Goal: Information Seeking & Learning: Learn about a topic

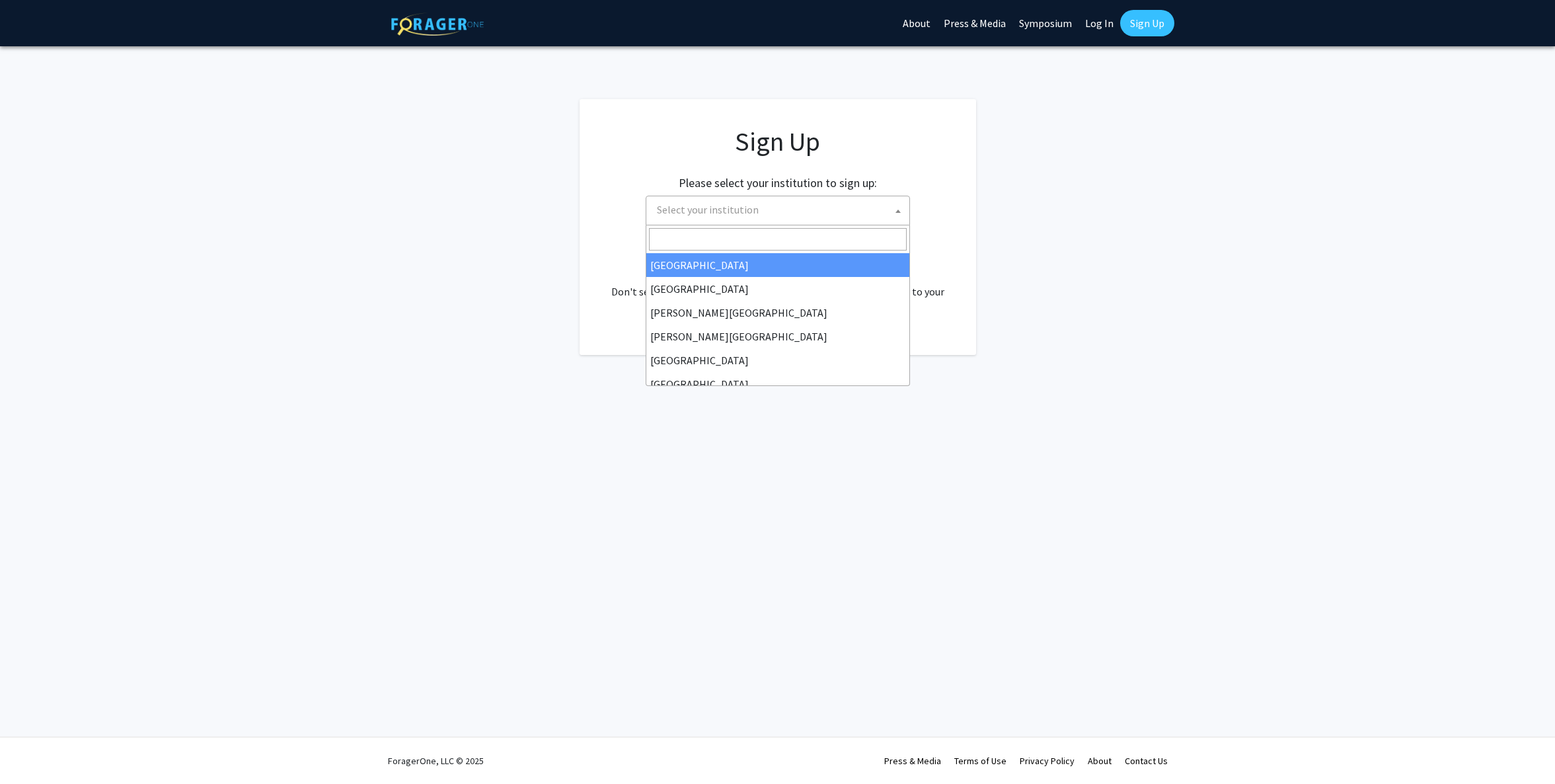
click at [791, 206] on span "Select your institution" at bounding box center [781, 209] width 258 height 27
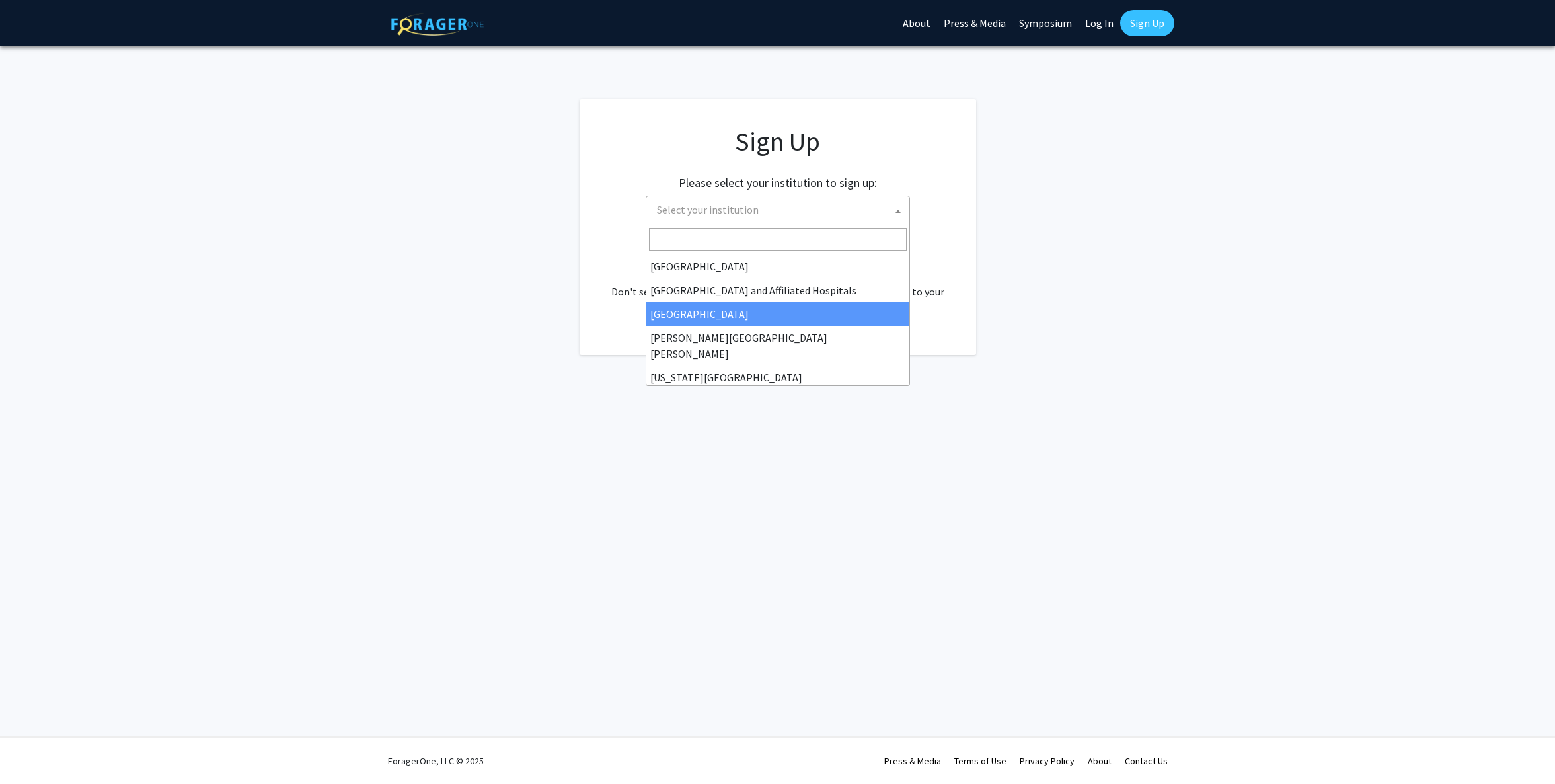
scroll to position [188, 0]
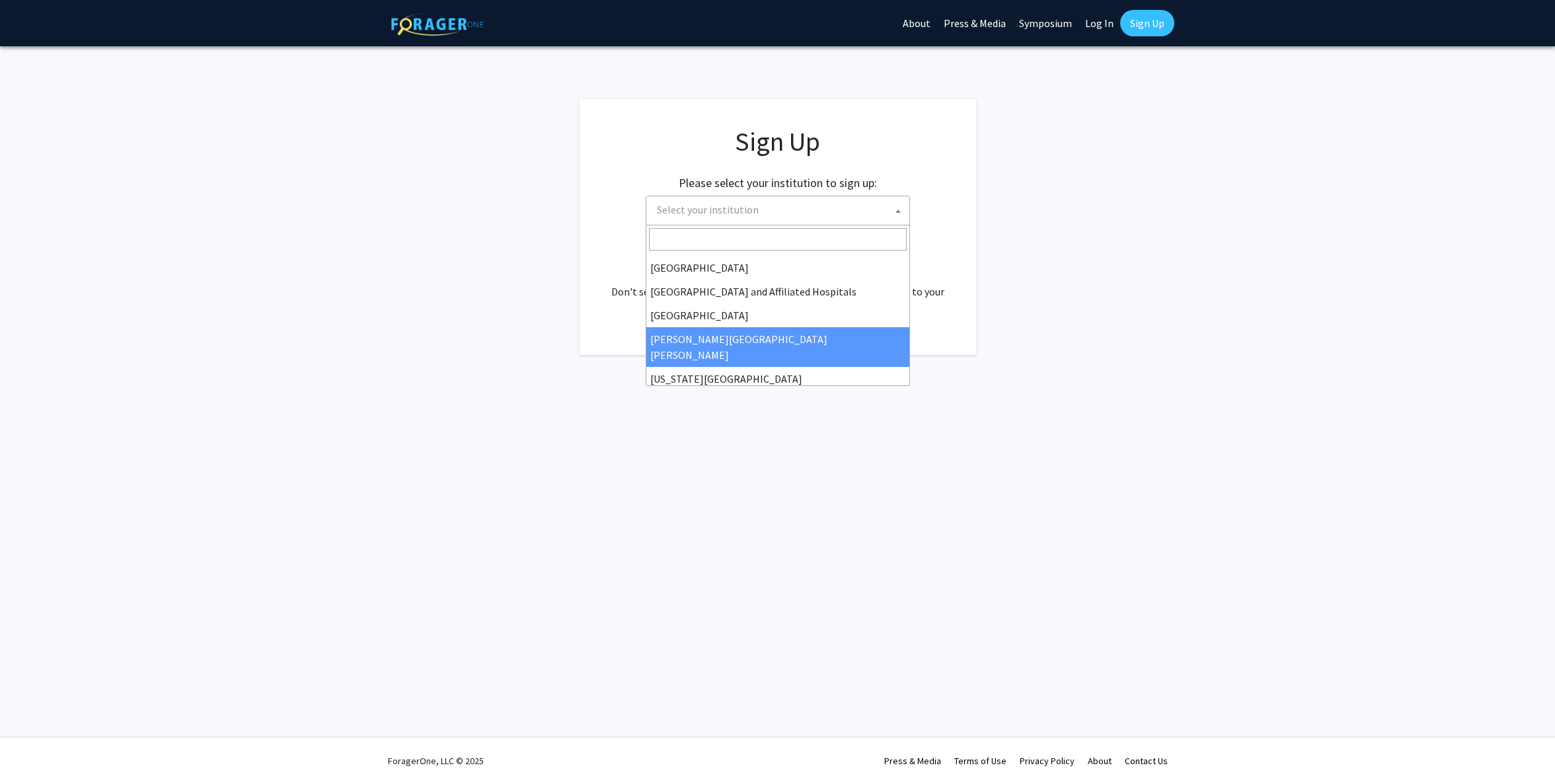
select select "1"
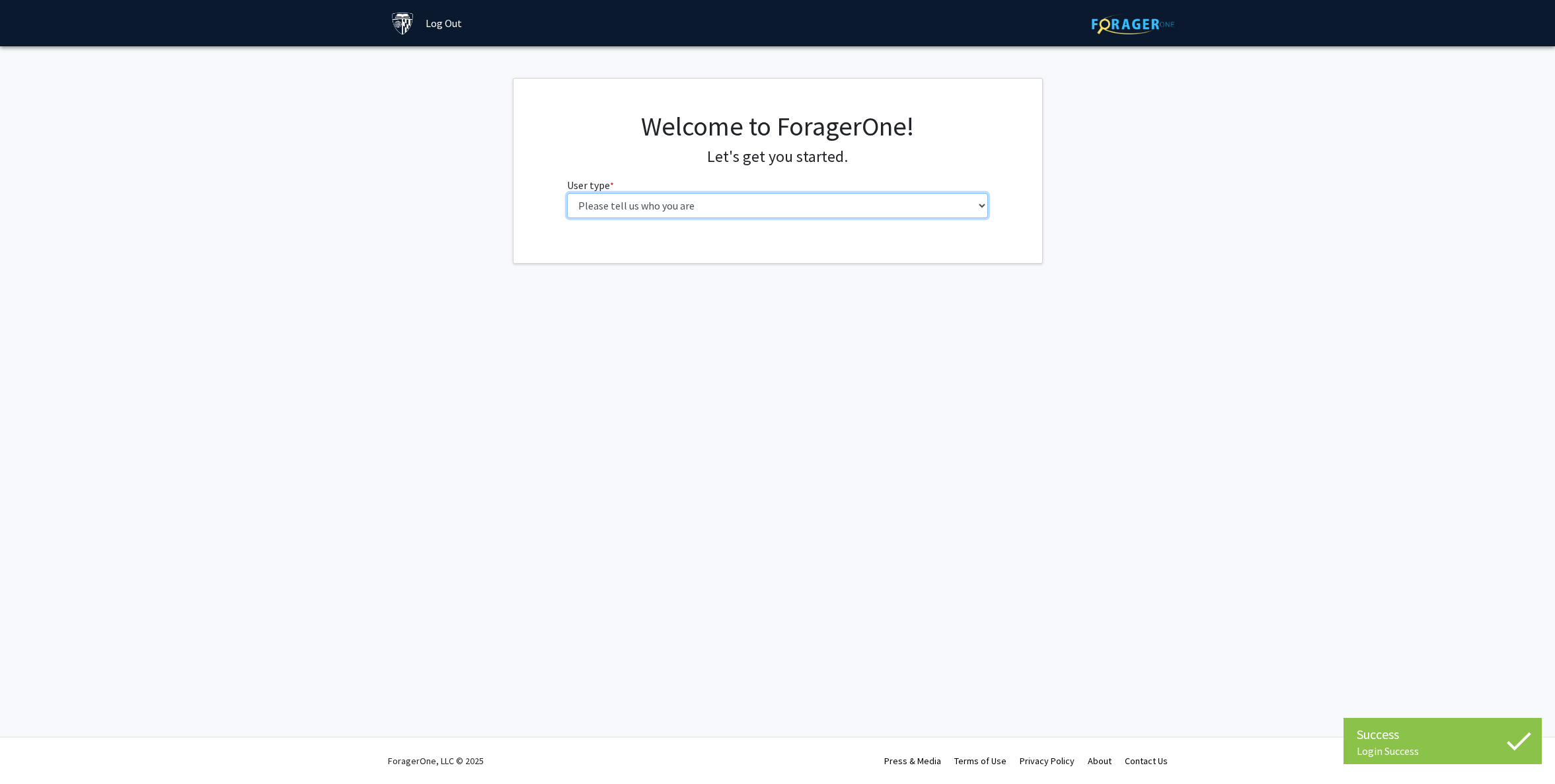
click at [753, 206] on select "Please tell us who you are Undergraduate Student Master's Student Doctoral Cand…" at bounding box center [777, 206] width 421 height 25
select select "2: masters"
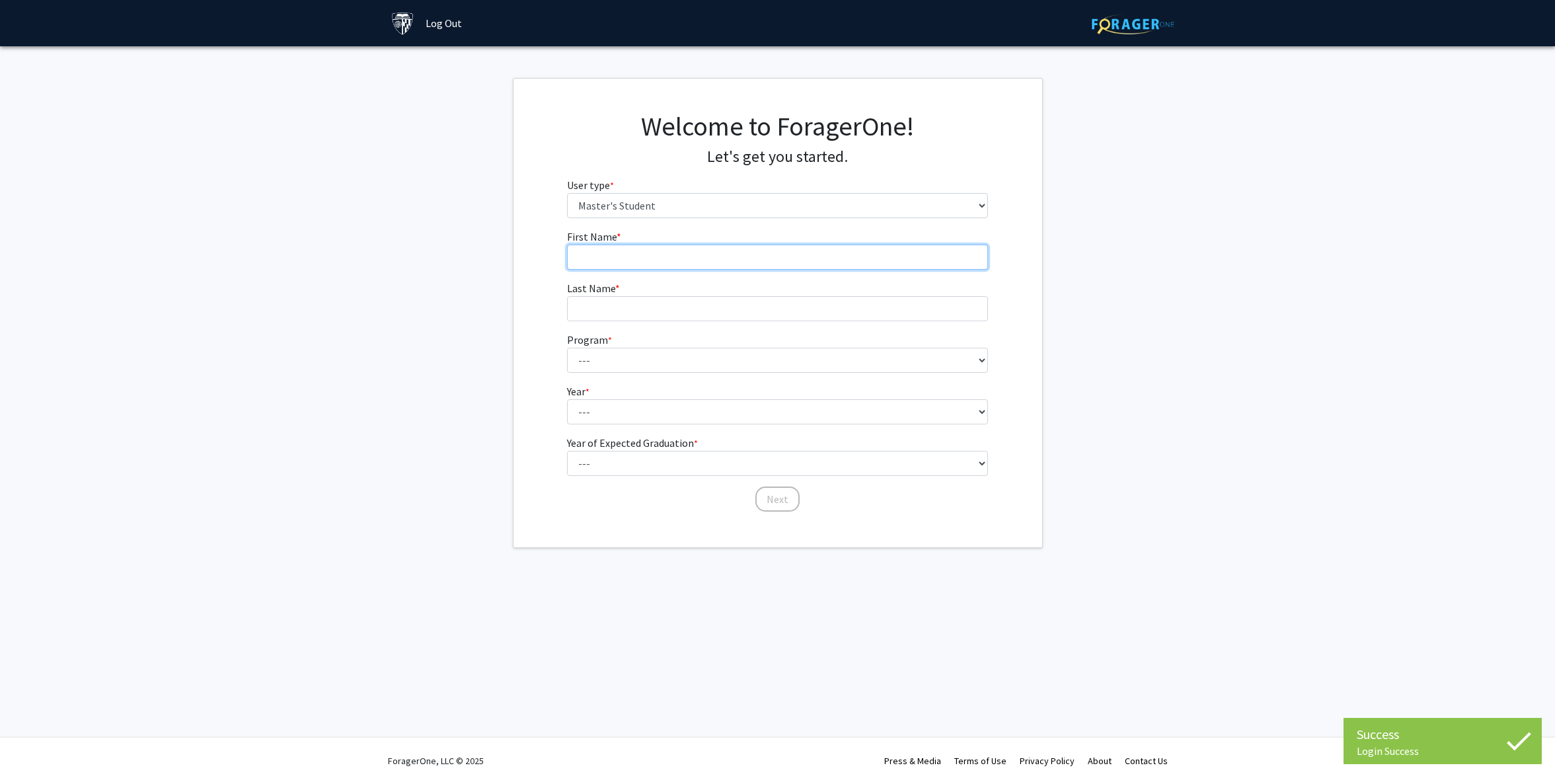
click at [766, 247] on input "First Name * required" at bounding box center [777, 257] width 421 height 25
type input "Meeros"
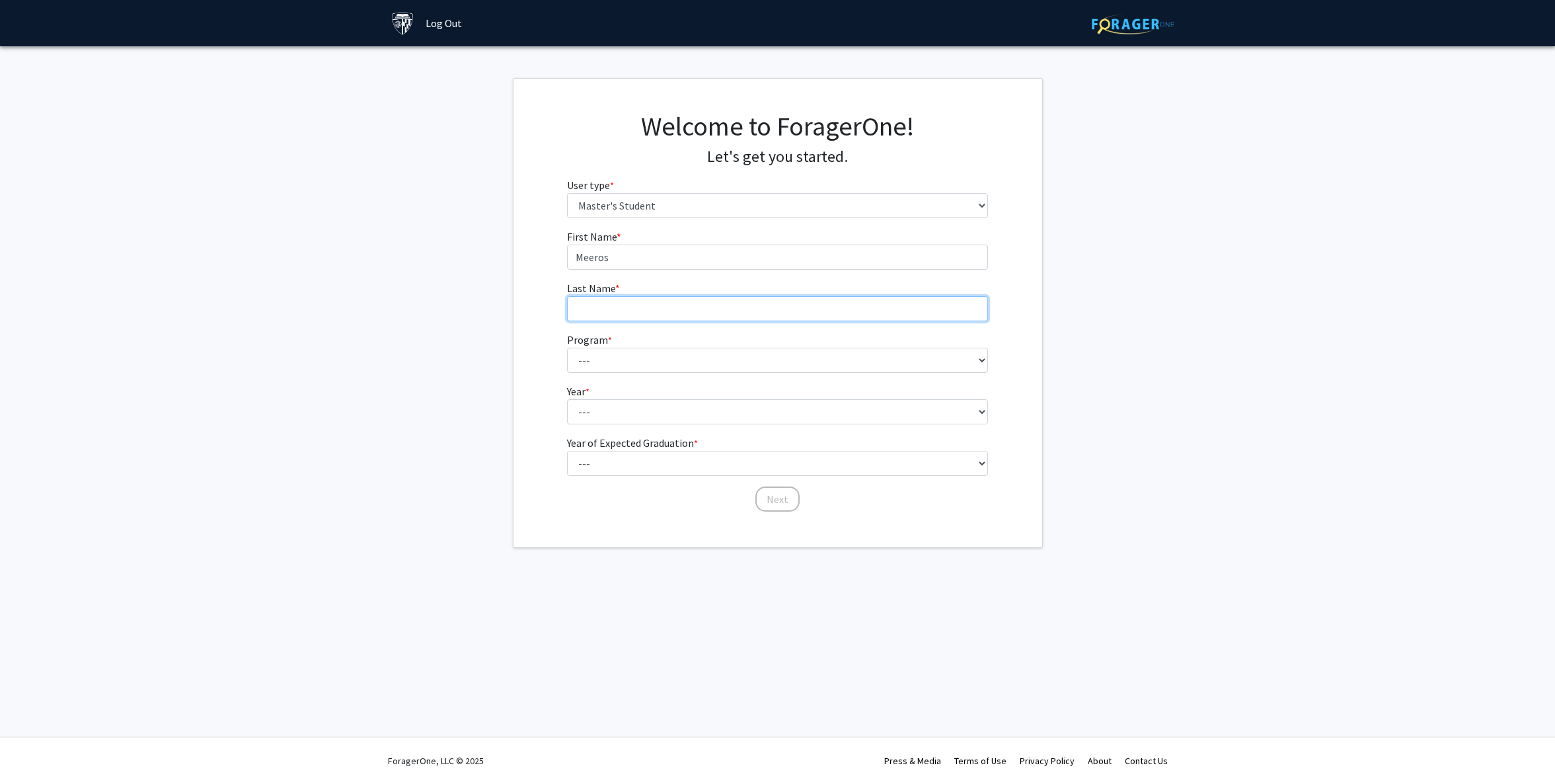
type input "Khattaie"
drag, startPoint x: 695, startPoint y: 342, endPoint x: 689, endPoint y: 353, distance: 12.5
click at [689, 353] on fg-select "Program * required --- Anatomy Education Applied and Computational Mathematics …" at bounding box center [777, 352] width 421 height 41
click at [682, 360] on select "--- Anatomy Education Applied and Computational Mathematics Applied Biomedical …" at bounding box center [777, 360] width 421 height 25
select select "114: 113"
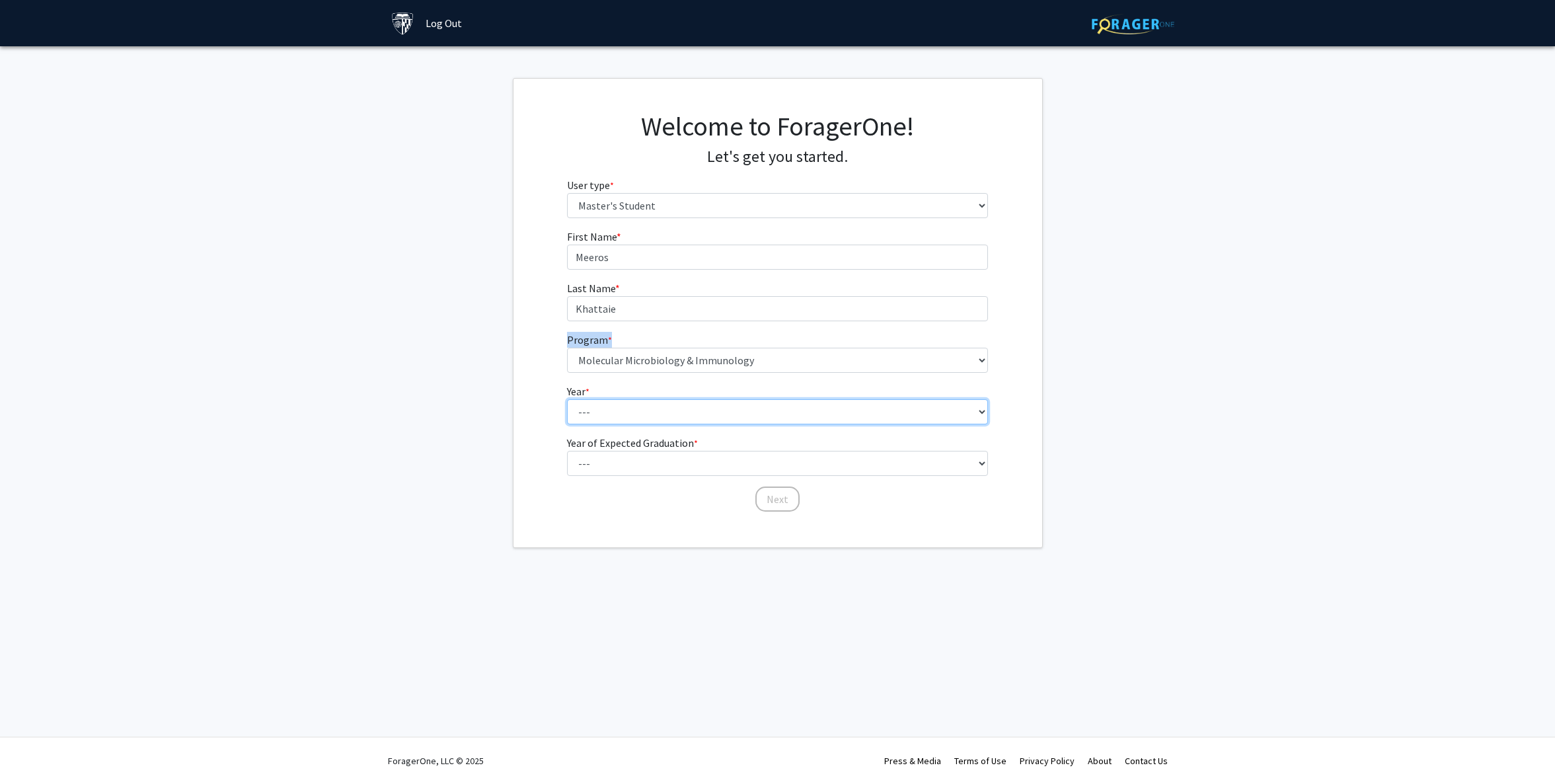
click at [648, 405] on select "--- First Year Second Year" at bounding box center [777, 411] width 421 height 25
select select "1: first_year"
click at [643, 465] on select "--- 2025 2026 2027 2028 2029 2030 2031 2032 2033 2034" at bounding box center [777, 463] width 421 height 25
select select "3: 2027"
click at [780, 500] on button "Next" at bounding box center [777, 498] width 44 height 25
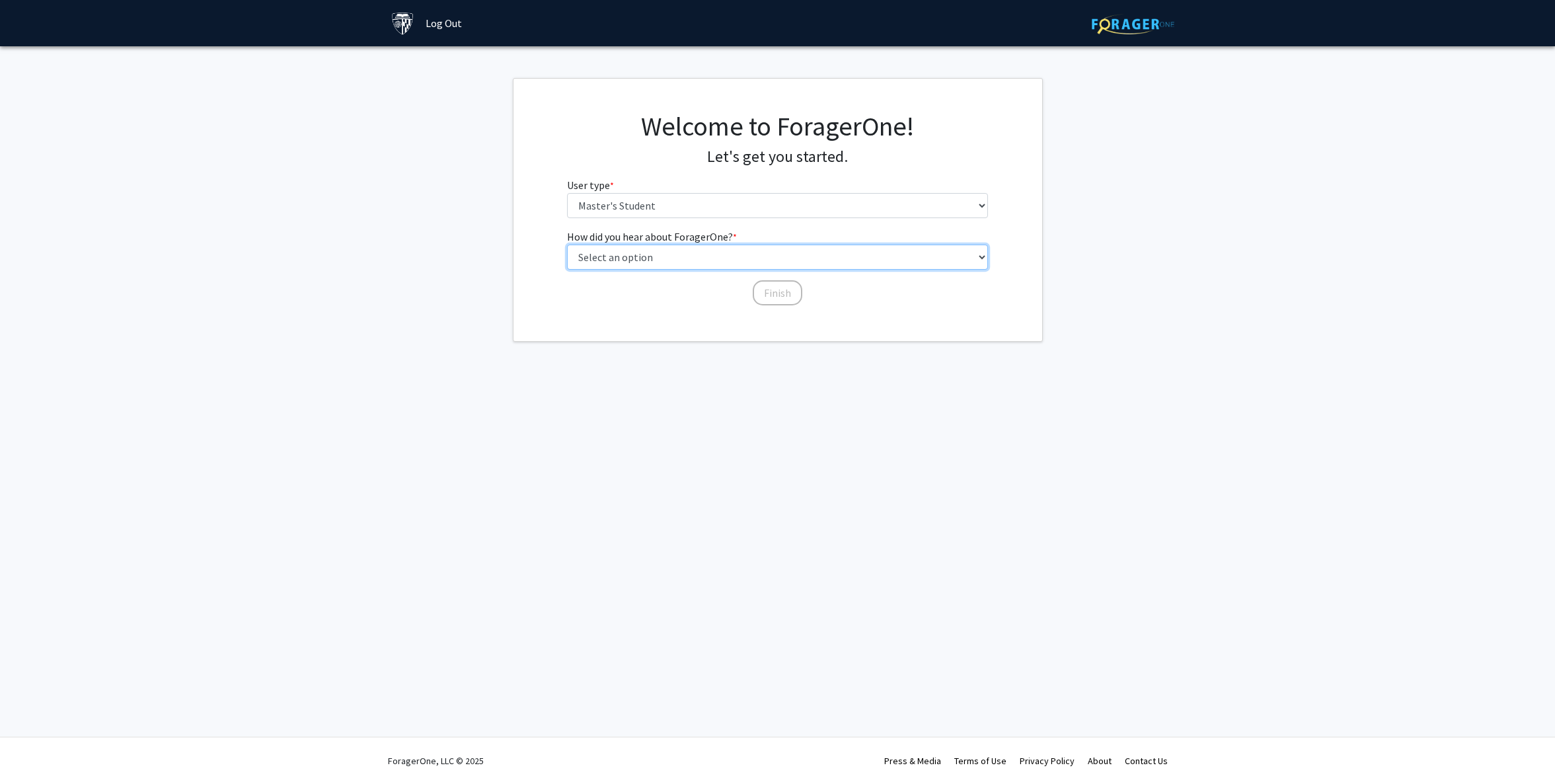
click at [657, 262] on select "Select an option Peer/student recommendation Faculty/staff recommendation Unive…" at bounding box center [777, 257] width 421 height 25
select select "2: faculty_recommendation"
click at [783, 290] on button "Finish" at bounding box center [777, 293] width 50 height 25
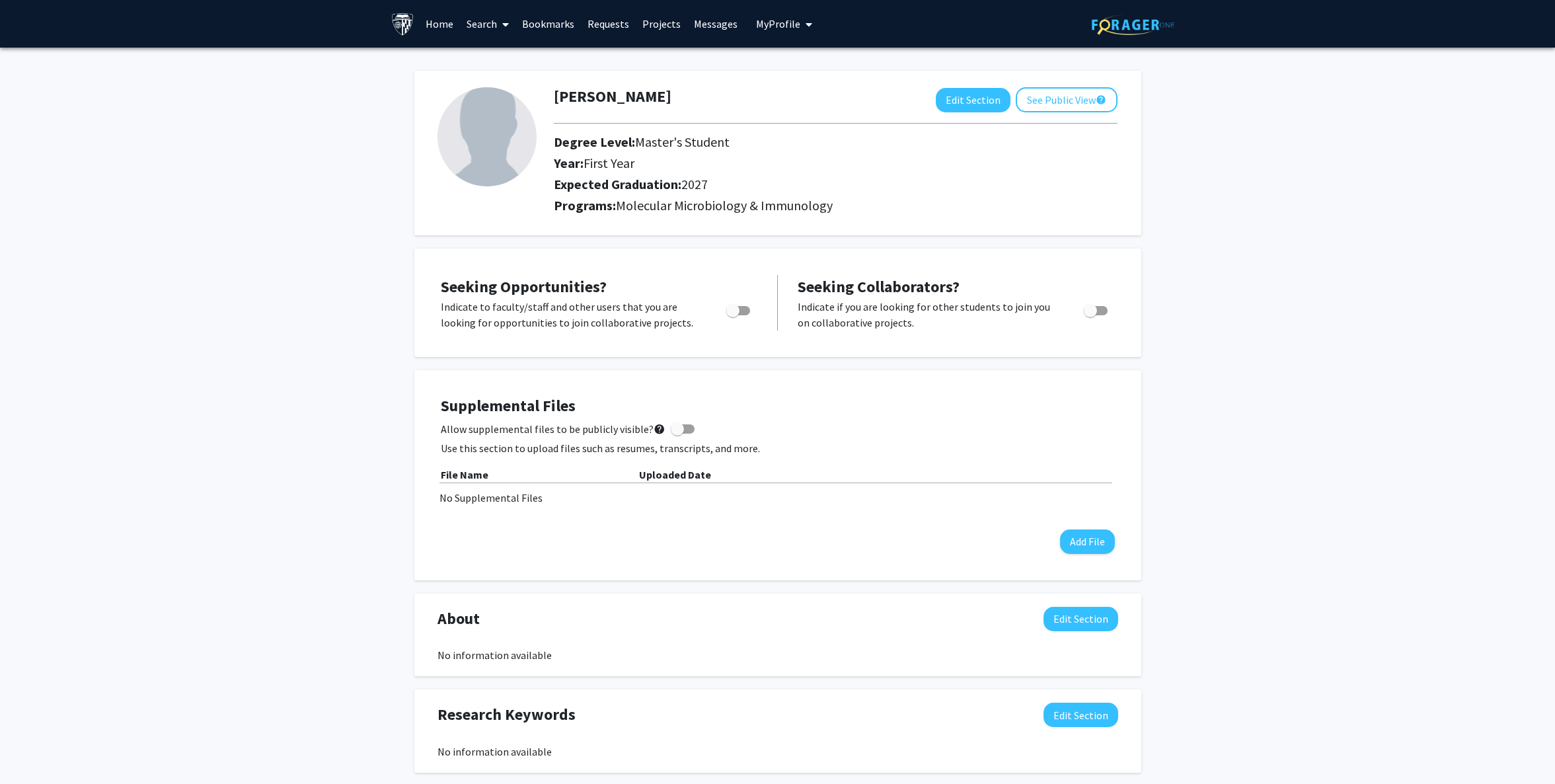
click at [727, 313] on span "Toggle" at bounding box center [733, 310] width 14 height 14
click at [733, 315] on input "Are you actively seeking opportunities?" at bounding box center [733, 315] width 1 height 1
checkbox input "true"
click at [435, 24] on link "Home" at bounding box center [439, 24] width 41 height 46
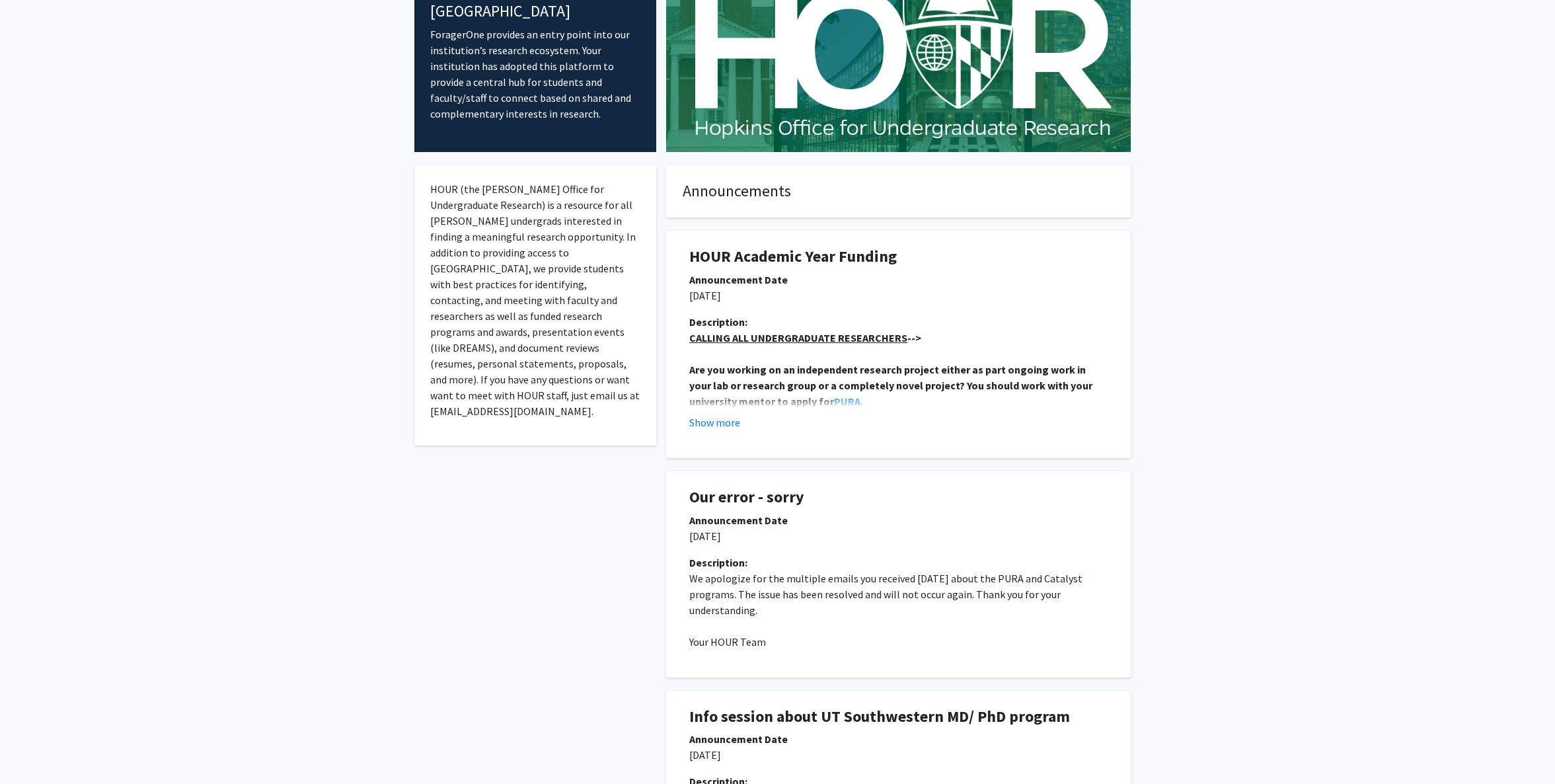
scroll to position [97, 0]
click at [724, 417] on button "Show more" at bounding box center [714, 421] width 51 height 15
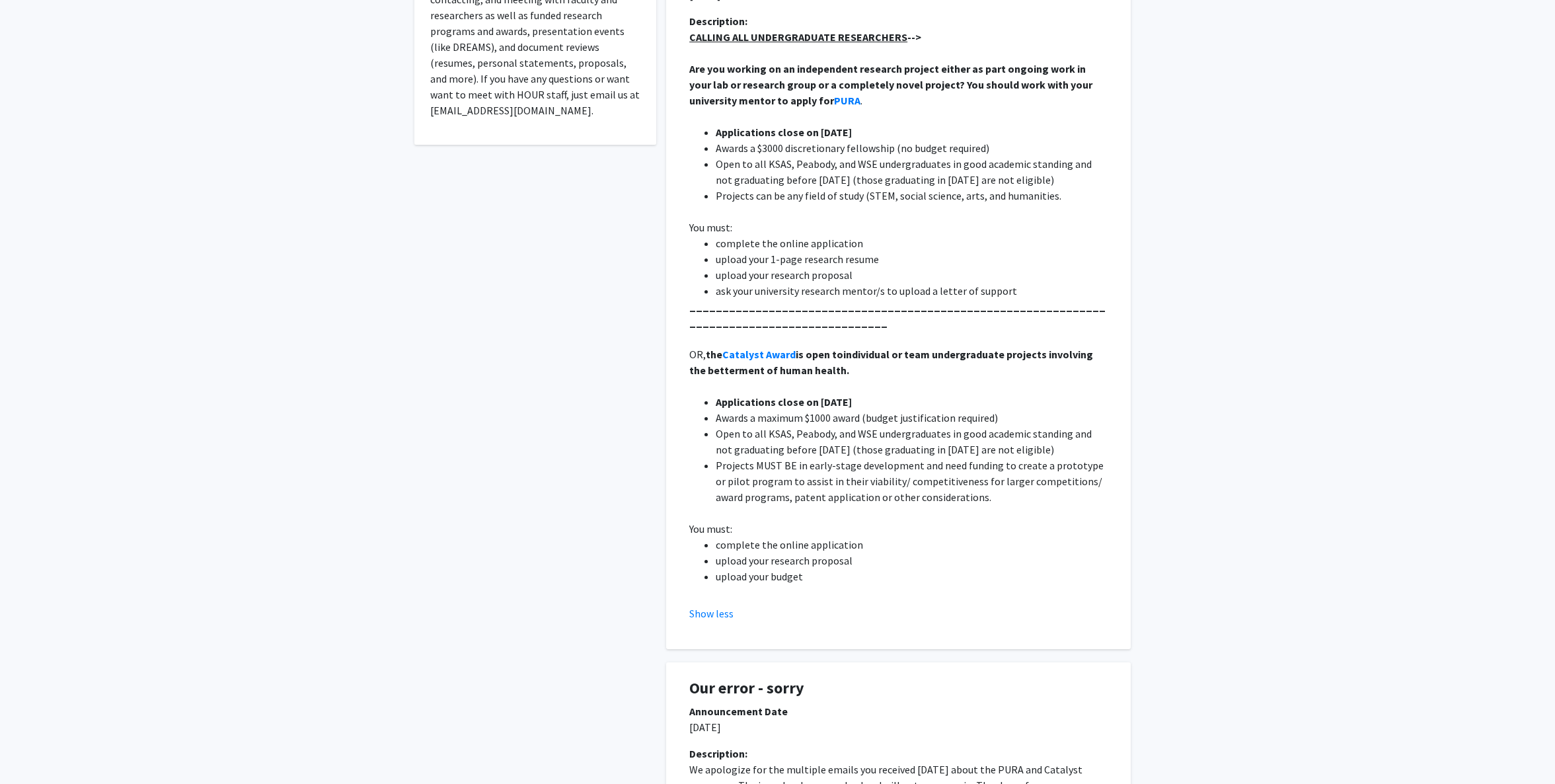
scroll to position [0, 0]
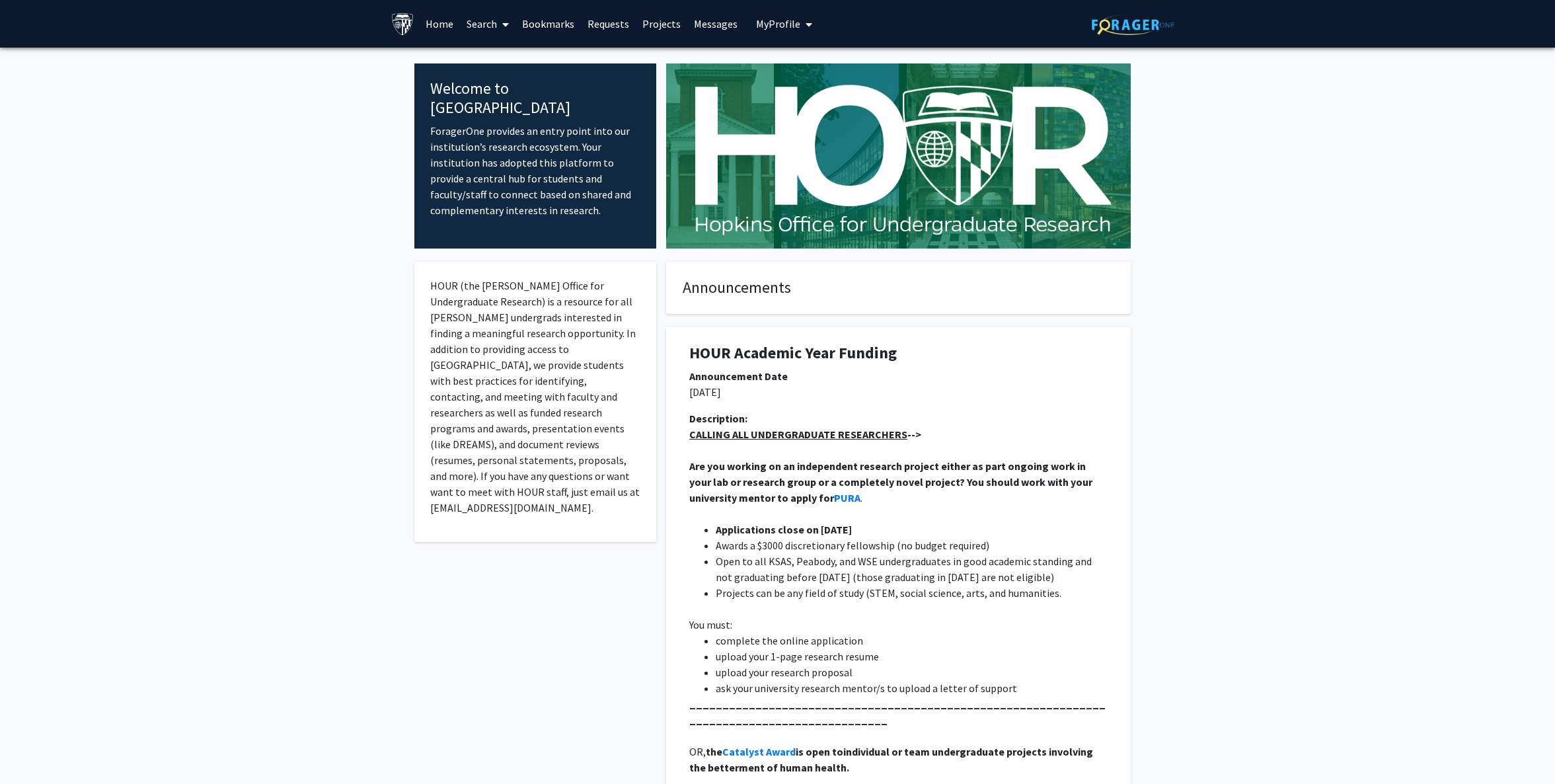
click at [481, 21] on link "Search" at bounding box center [487, 24] width 55 height 46
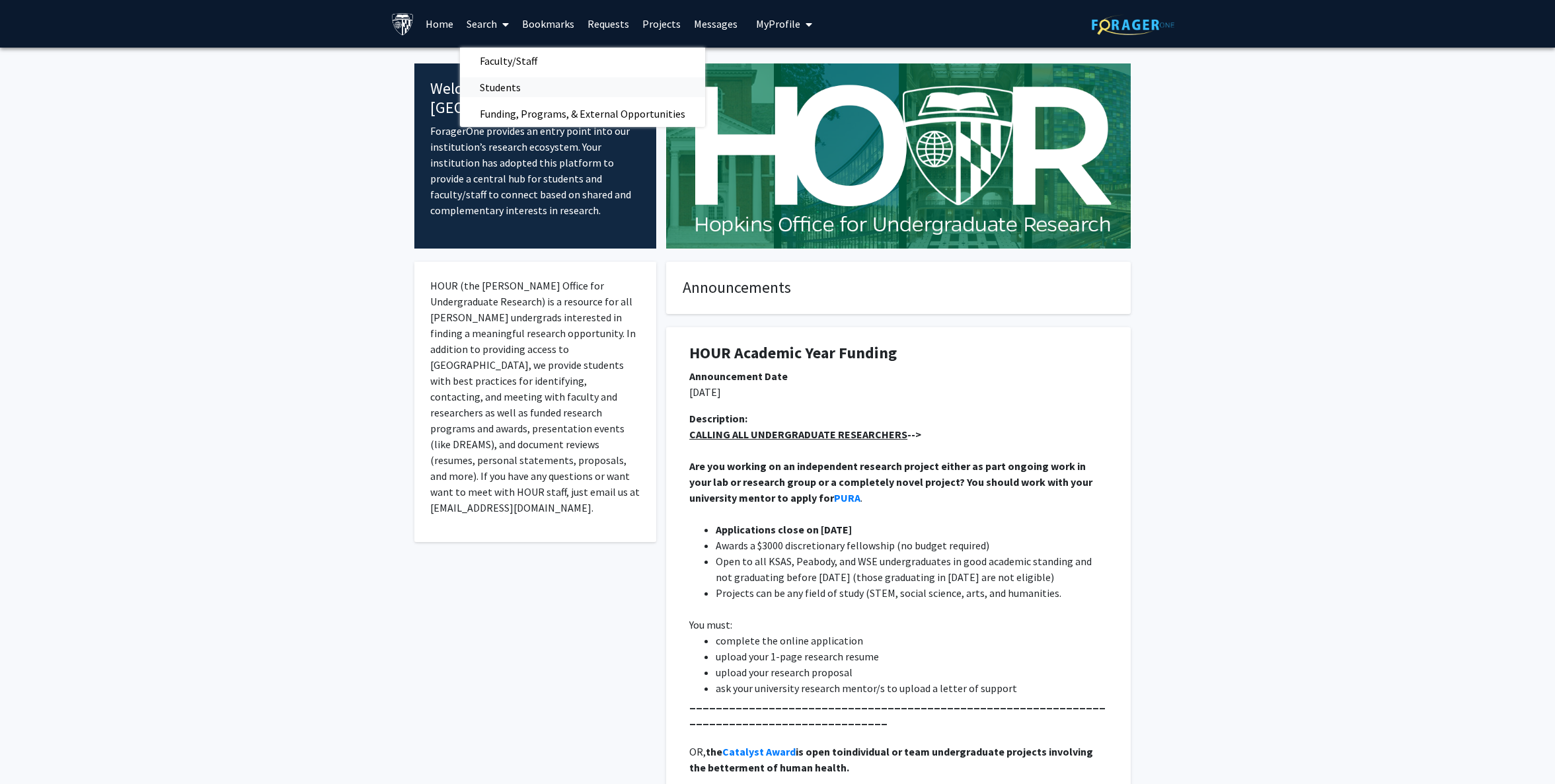
click at [508, 89] on span "Students" at bounding box center [500, 87] width 81 height 26
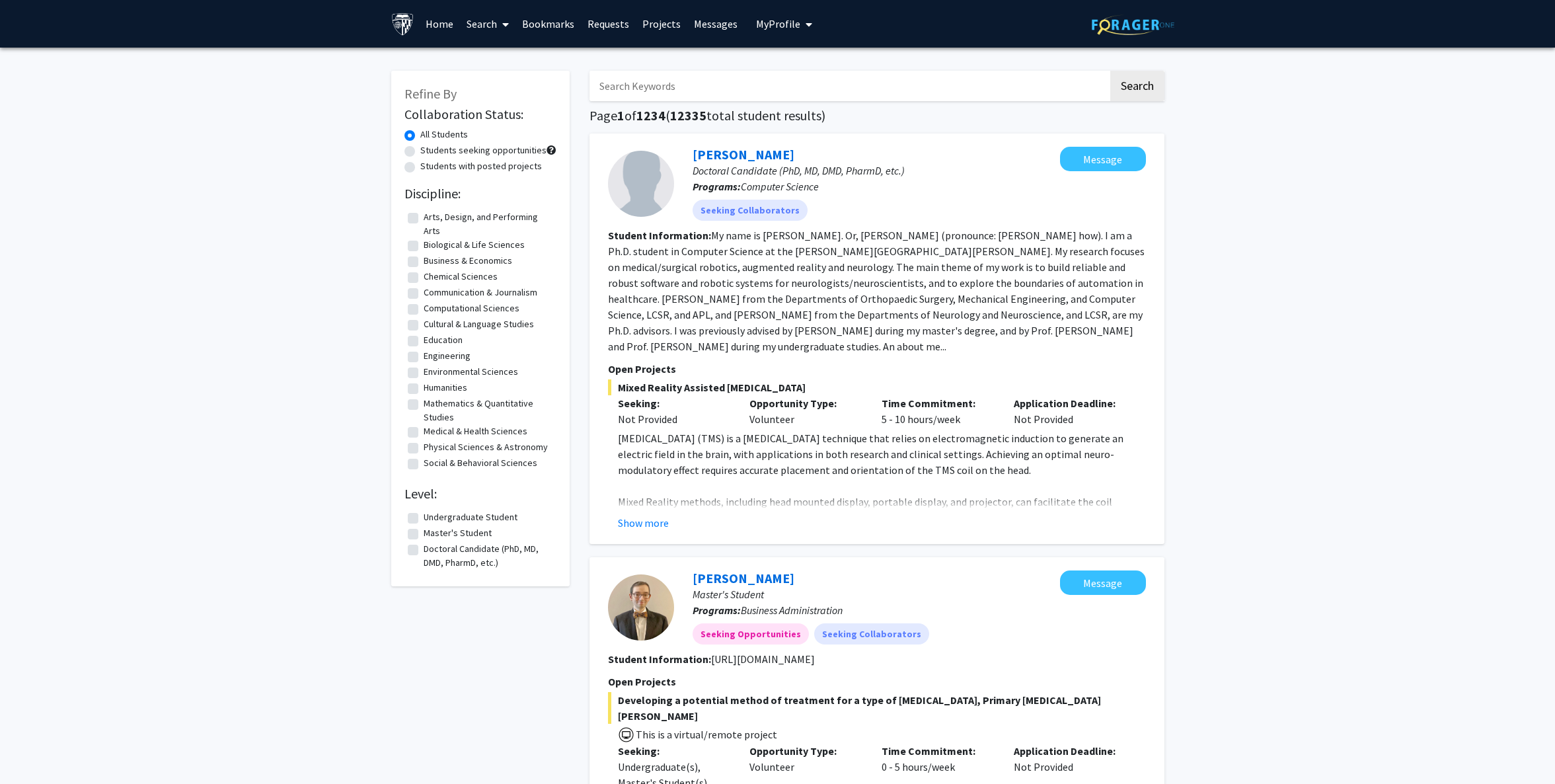
click at [423, 431] on label "Medical & Health Sciences" at bounding box center [475, 431] width 103 height 14
click at [423, 431] on input "Medical & Health Sciences" at bounding box center [427, 428] width 8 height 8
checkbox input "true"
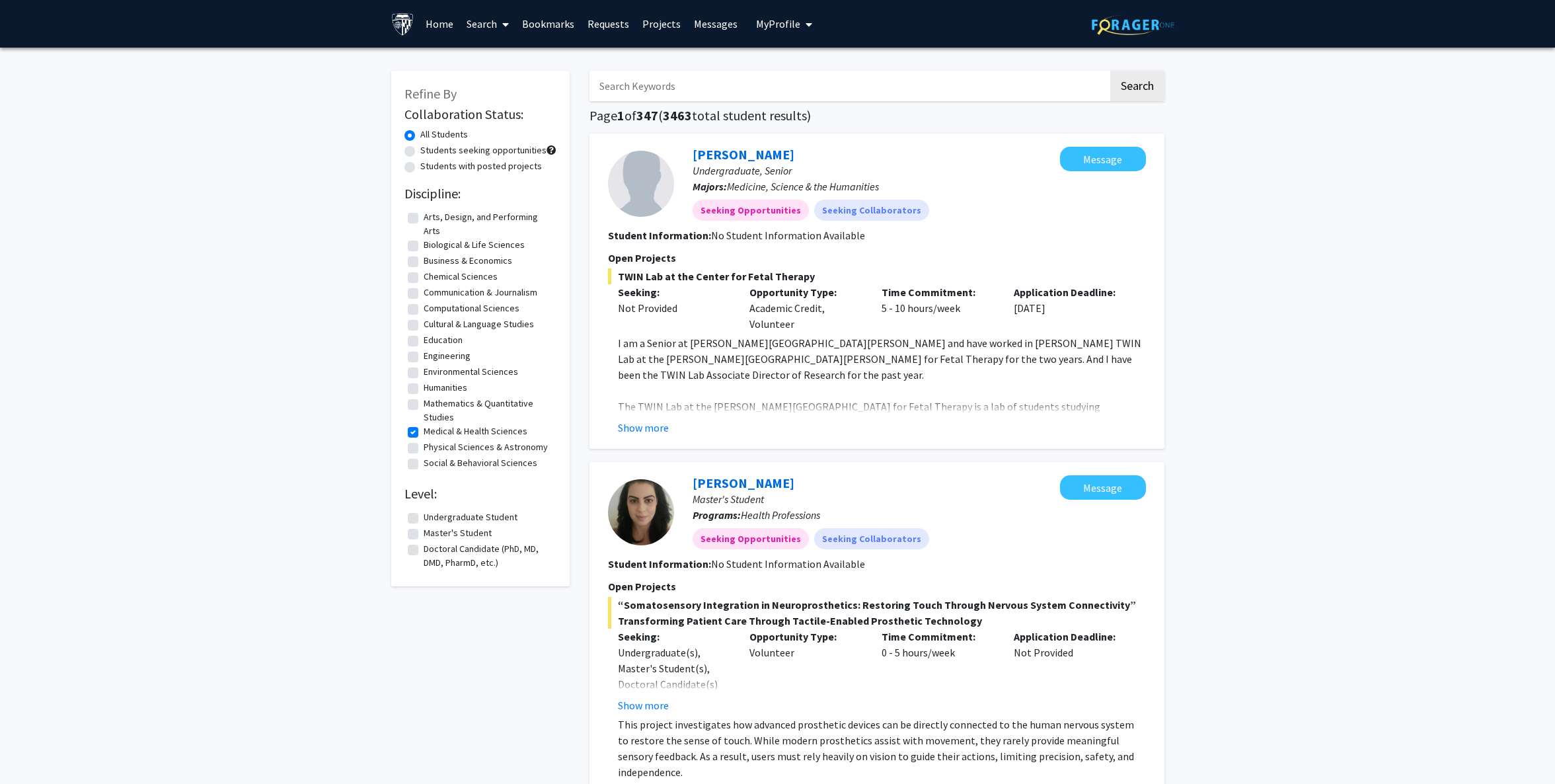
click at [423, 442] on label "Physical Sciences & Astronomy" at bounding box center [485, 446] width 124 height 14
click at [423, 442] on input "Physical Sciences & Astronomy" at bounding box center [427, 443] width 8 height 8
checkbox input "true"
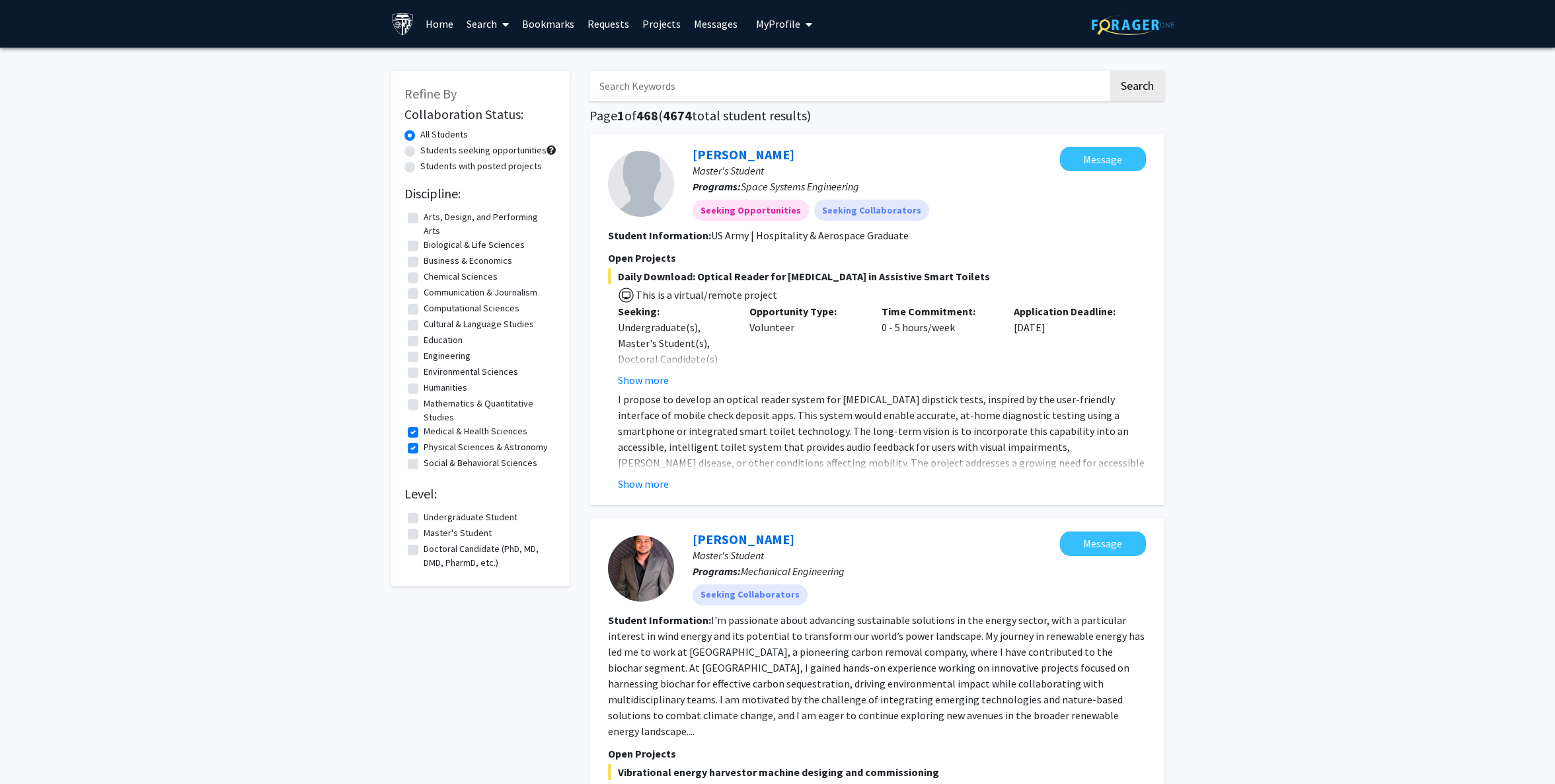
click at [420, 275] on fg-checkbox "Chemical Sciences Chemical Sciences" at bounding box center [481, 276] width 145 height 15
click at [423, 275] on label "Chemical Sciences" at bounding box center [461, 276] width 74 height 14
click at [423, 275] on input "Chemical Sciences" at bounding box center [427, 273] width 8 height 8
checkbox input "true"
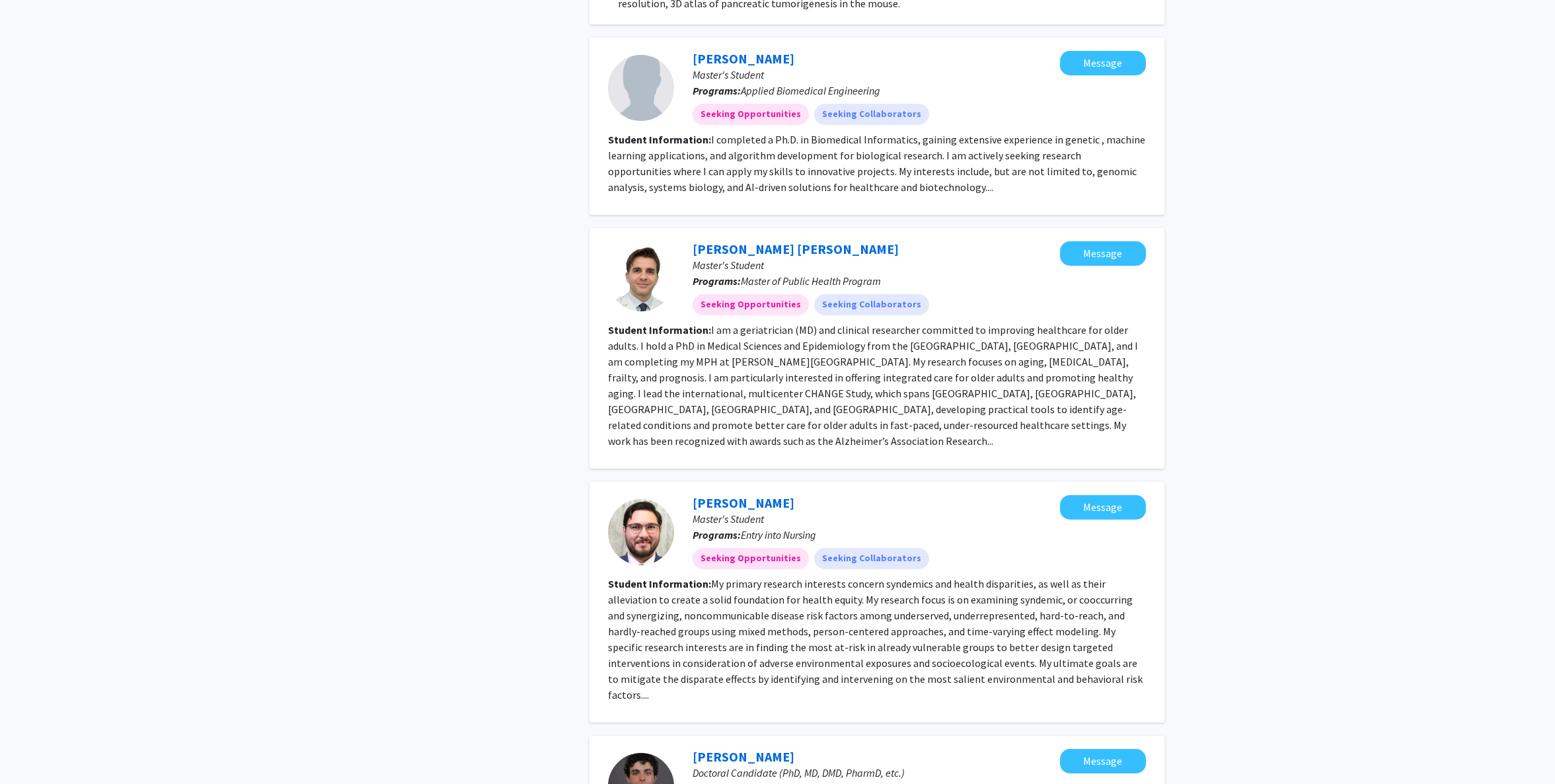
scroll to position [1959, 0]
drag, startPoint x: 900, startPoint y: 223, endPoint x: 689, endPoint y: 235, distance: 211.3
click at [689, 235] on div "Marlon Juliano Romero Aliberti Master's Student Programs: Master of Public Heal…" at bounding box center [877, 347] width 575 height 240
click at [860, 240] on link "Marlon Juliano Romero Aliberti" at bounding box center [795, 248] width 206 height 16
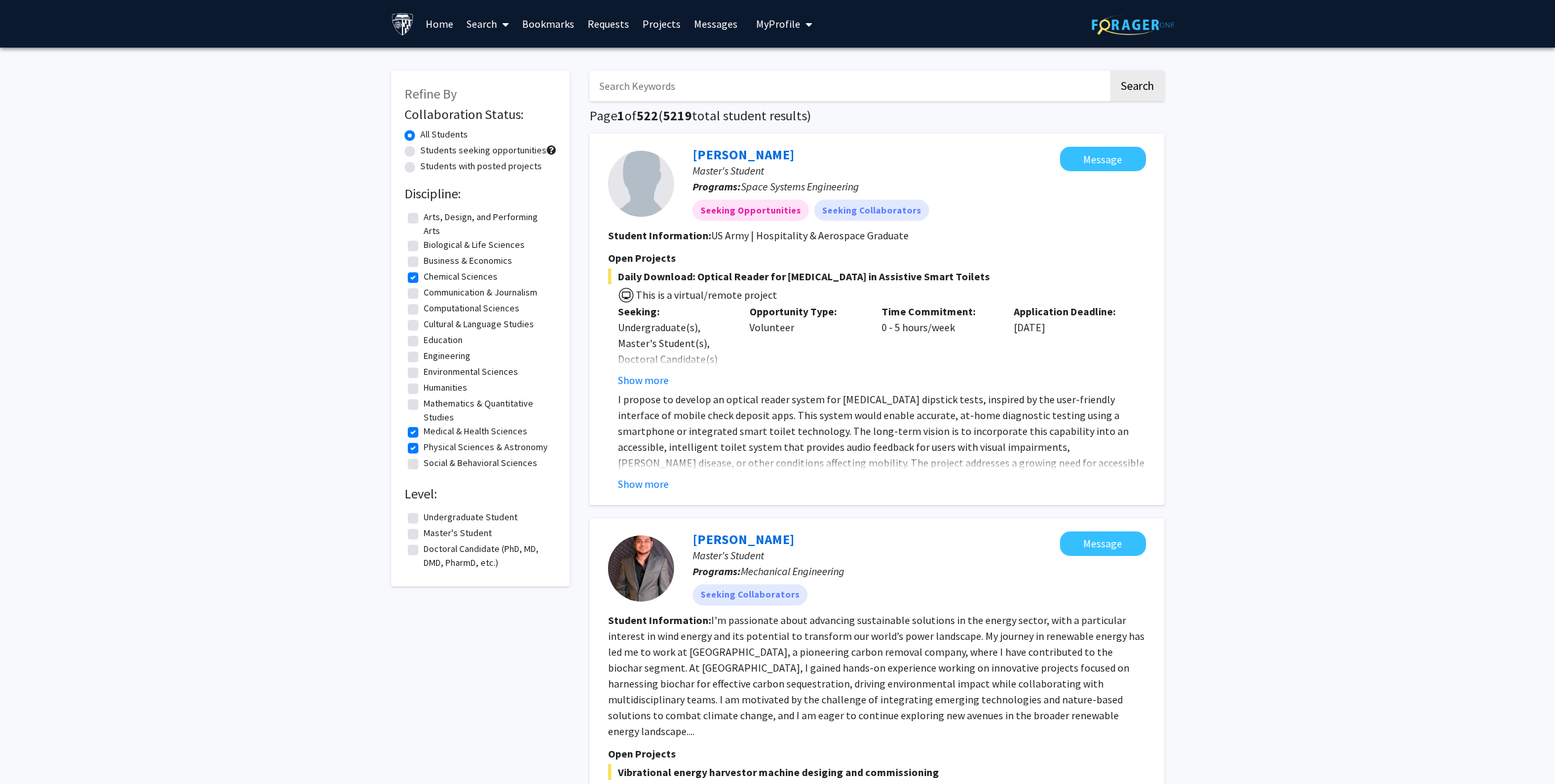
click at [421, 149] on label "Students seeking opportunities" at bounding box center [483, 150] width 126 height 14
click at [421, 149] on input "Students seeking opportunities" at bounding box center [424, 147] width 8 height 8
radio input "true"
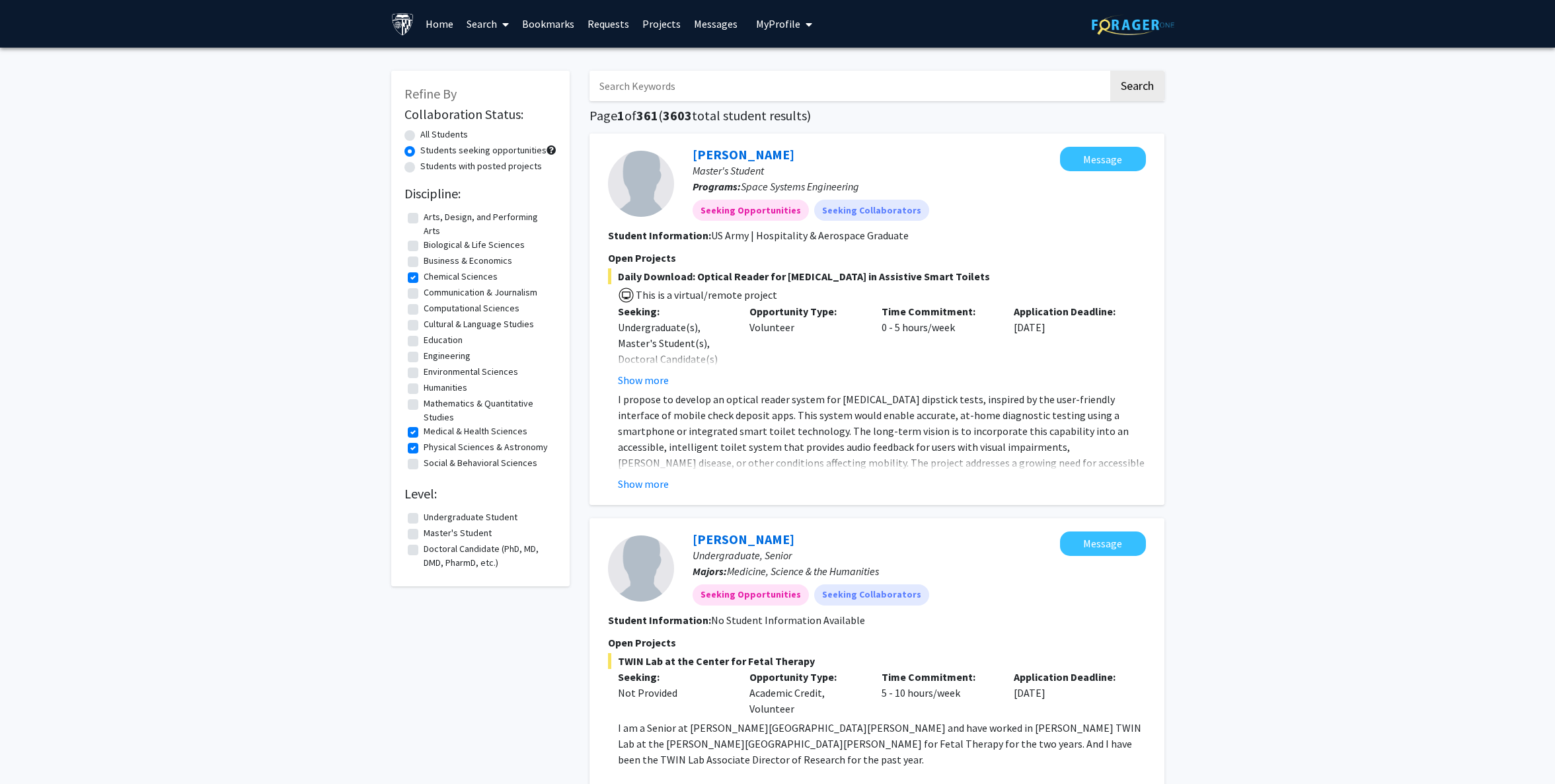
click at [421, 136] on label "All Students" at bounding box center [444, 134] width 47 height 14
click at [421, 136] on input "All Students" at bounding box center [424, 131] width 8 height 8
radio input "true"
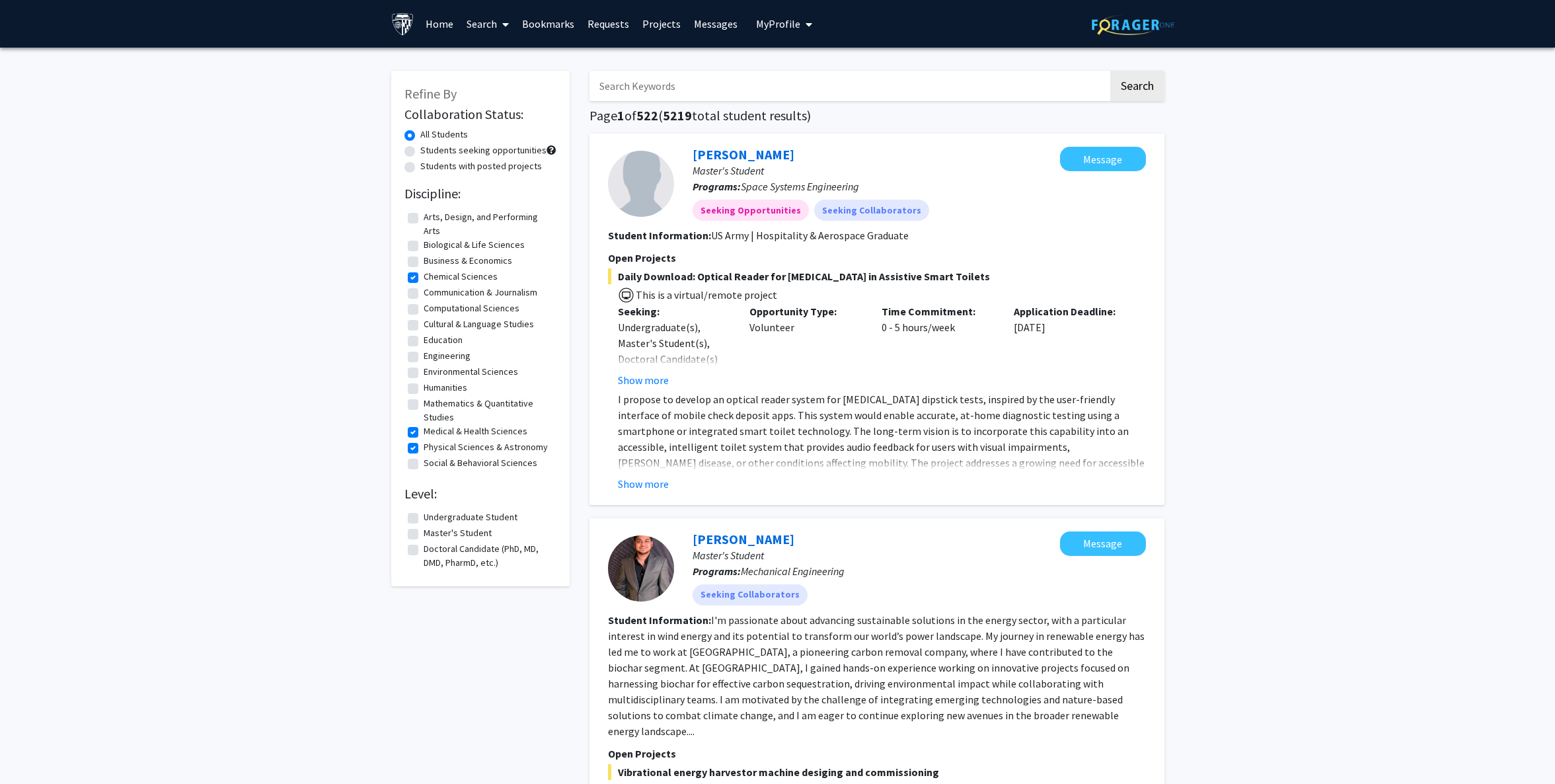
click at [550, 150] on span at bounding box center [551, 150] width 9 height 9
click at [547, 150] on span at bounding box center [551, 150] width 9 height 9
click at [772, 25] on span "My Profile" at bounding box center [778, 24] width 44 height 14
click at [806, 53] on div "Meeros Khattaie View Profile Account Settings Log Out" at bounding box center [825, 92] width 145 height 89
click at [807, 63] on span "[PERSON_NAME]" at bounding box center [839, 62] width 80 height 15
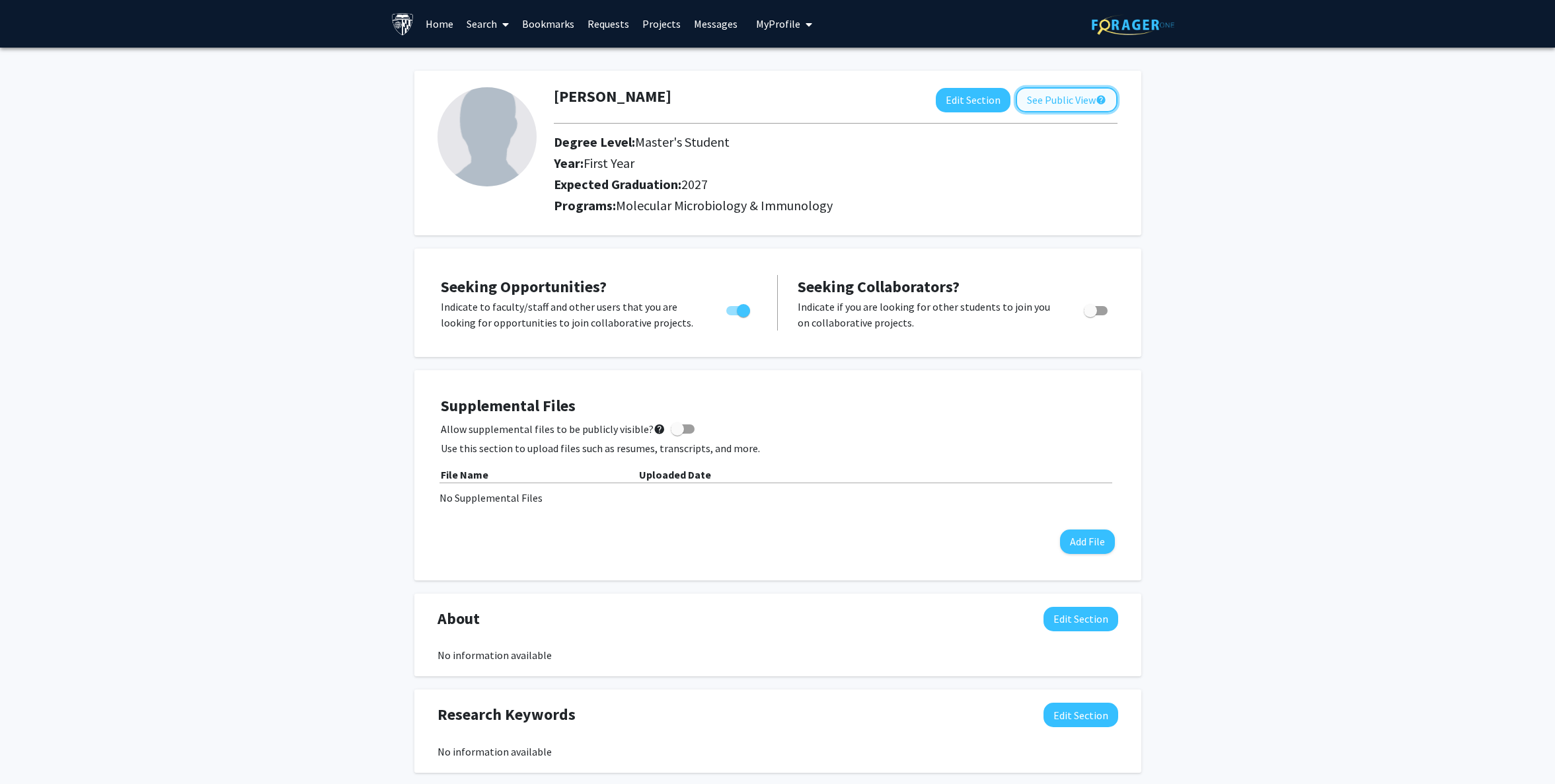
click at [1072, 103] on button "See Public View help" at bounding box center [1066, 100] width 102 height 25
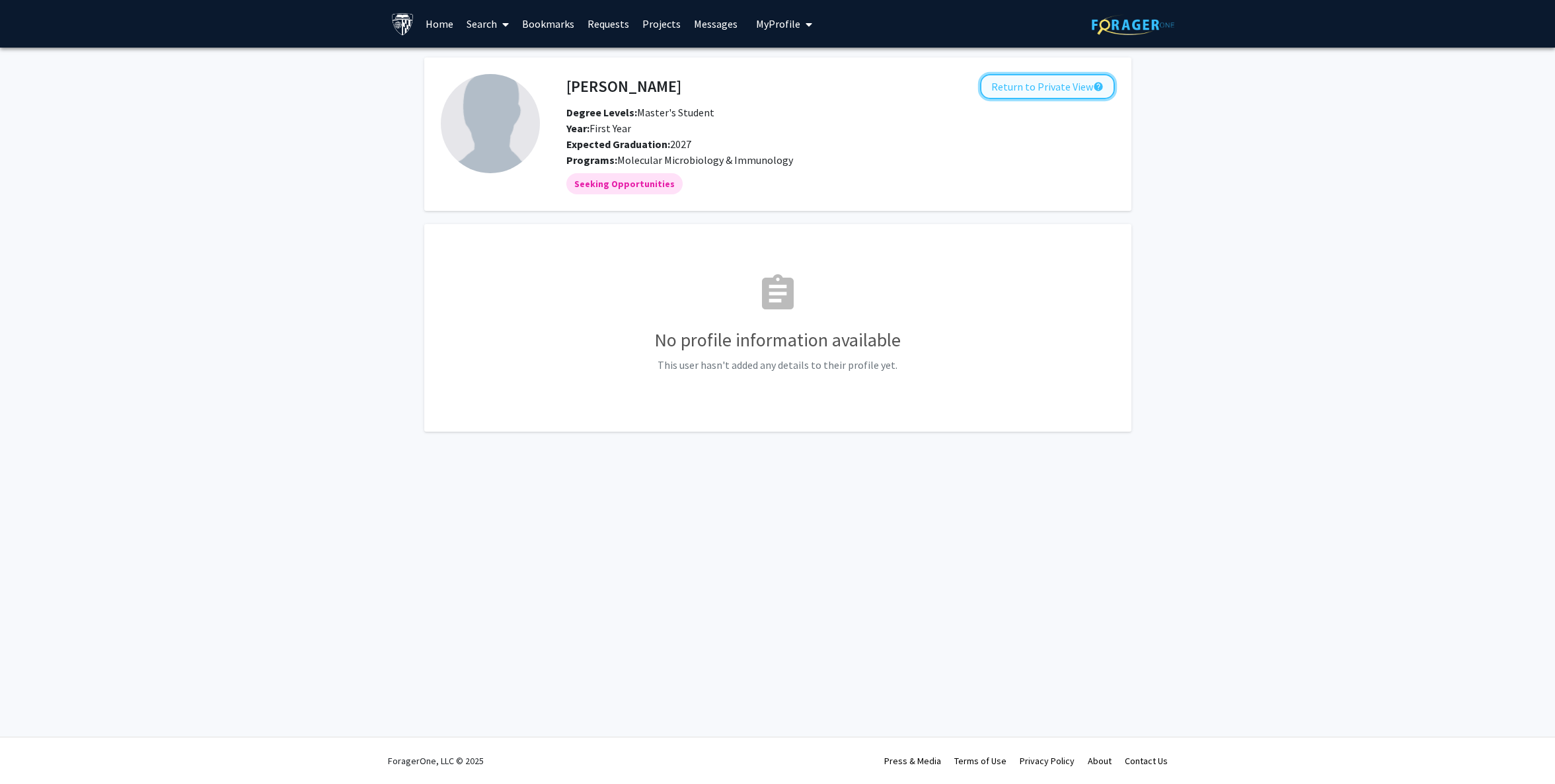
click at [1074, 86] on button "Return to Private View help" at bounding box center [1047, 87] width 135 height 25
